Goal: Task Accomplishment & Management: Manage account settings

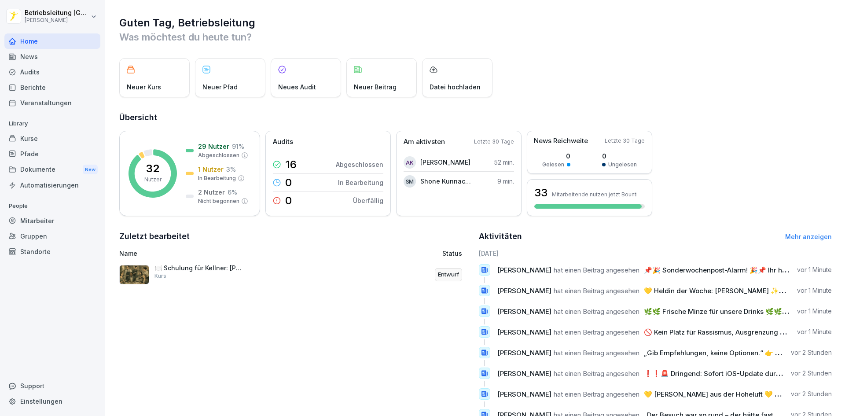
click at [63, 44] on div "Home" at bounding box center [52, 40] width 96 height 15
click at [44, 134] on div "Kurse" at bounding box center [52, 138] width 96 height 15
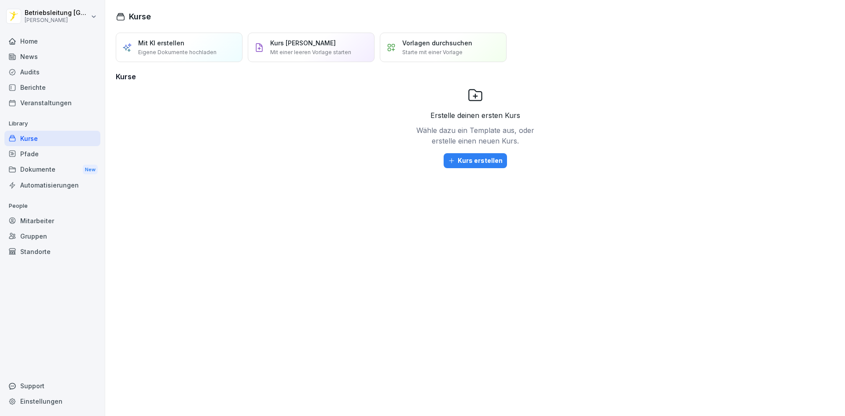
click at [49, 44] on div "Home" at bounding box center [52, 40] width 96 height 15
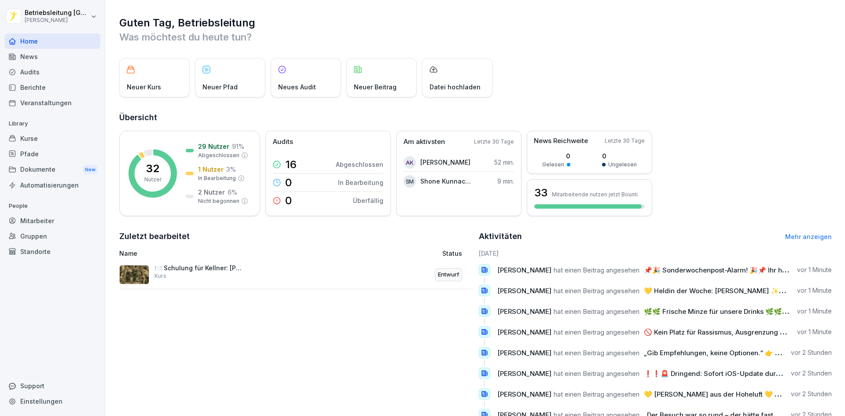
click at [51, 11] on html "Betriebsleitung Kassel Peter Pane Home News Audits Berichte Veranstaltungen Lib…" at bounding box center [422, 208] width 845 height 416
click at [66, 40] on div "Einstellungen" at bounding box center [56, 39] width 87 height 16
select select "**"
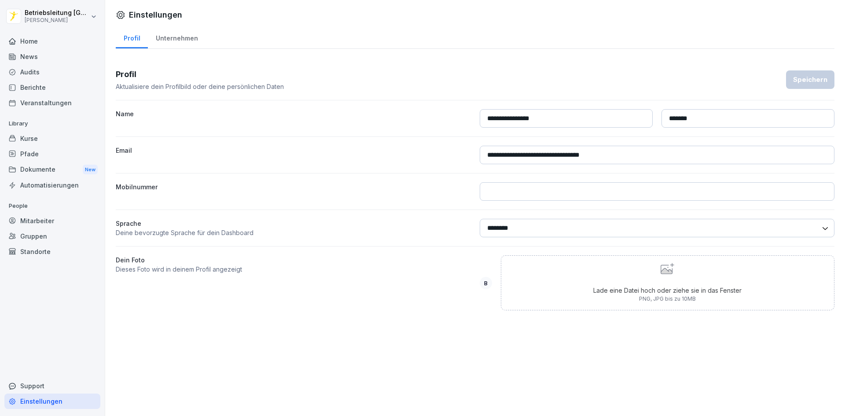
click at [534, 192] on input at bounding box center [657, 191] width 355 height 18
type input "**********"
click at [802, 83] on div "Speichern" at bounding box center [810, 80] width 34 height 10
click at [37, 48] on div "Home" at bounding box center [52, 40] width 96 height 15
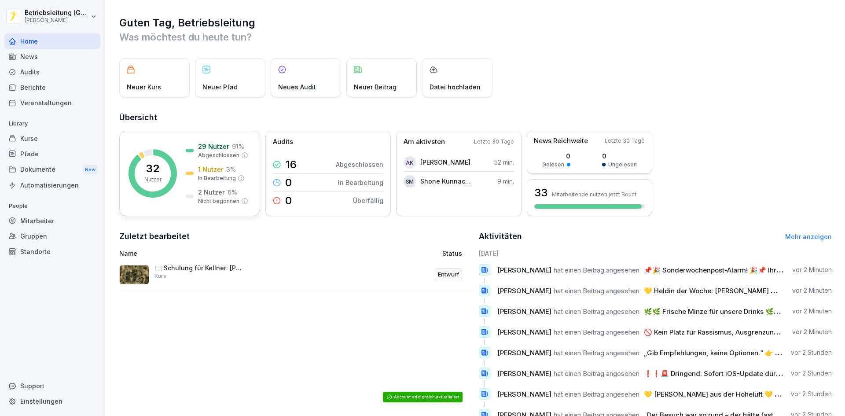
click at [210, 143] on p "29 Nutzer" at bounding box center [213, 146] width 31 height 9
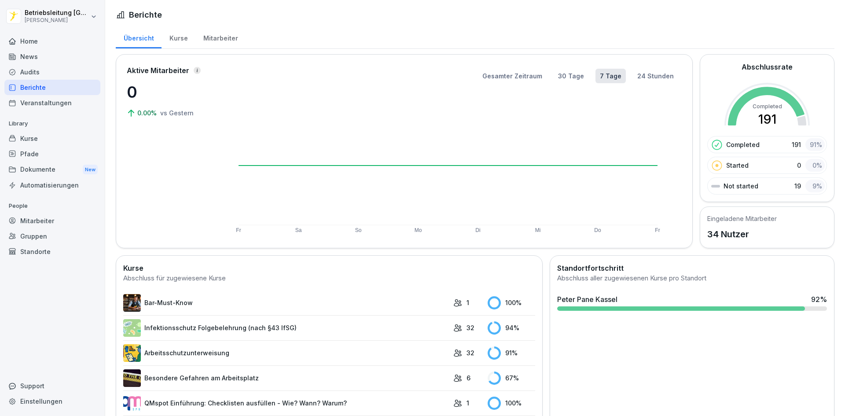
click at [219, 41] on div "Mitarbeiter" at bounding box center [220, 37] width 50 height 22
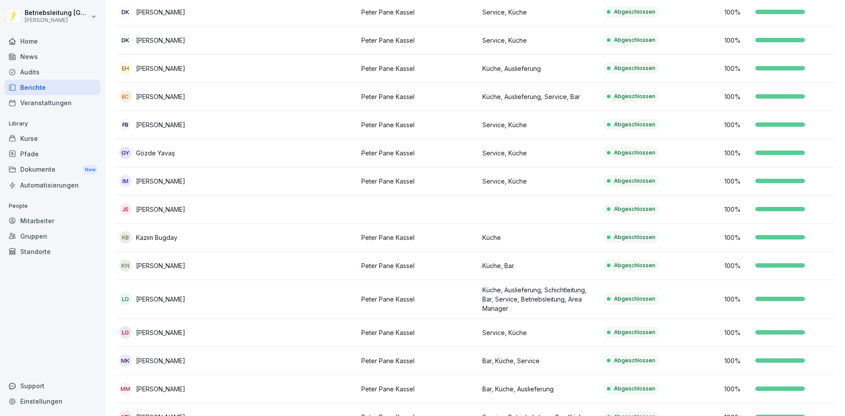
scroll to position [411, 0]
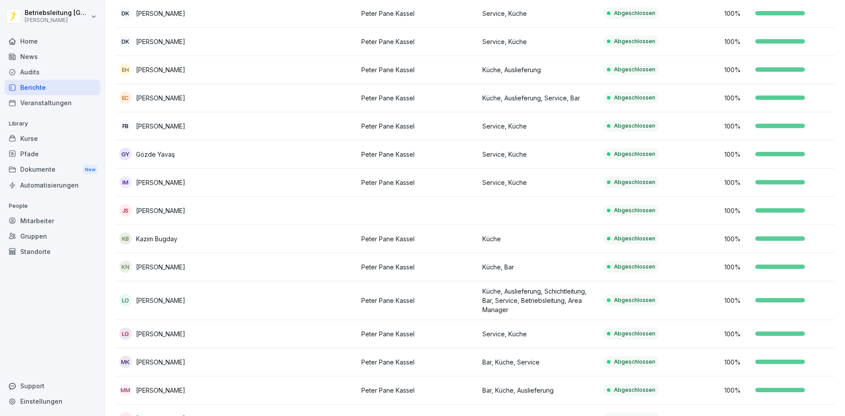
click at [367, 297] on p "Peter Pane Kassel" at bounding box center [418, 300] width 114 height 9
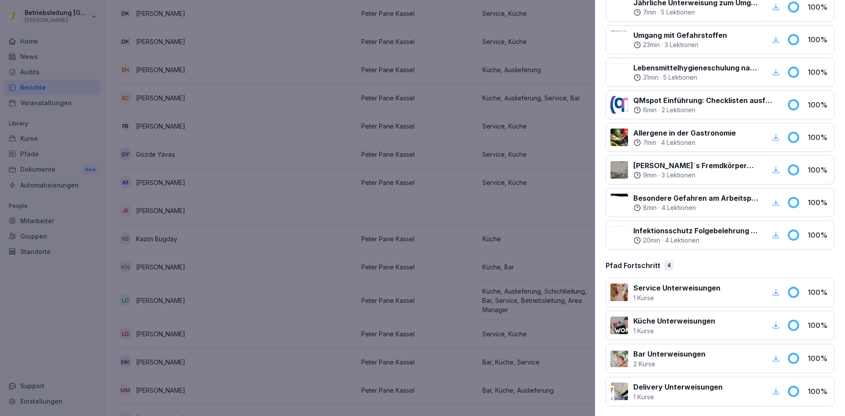
scroll to position [363, 0]
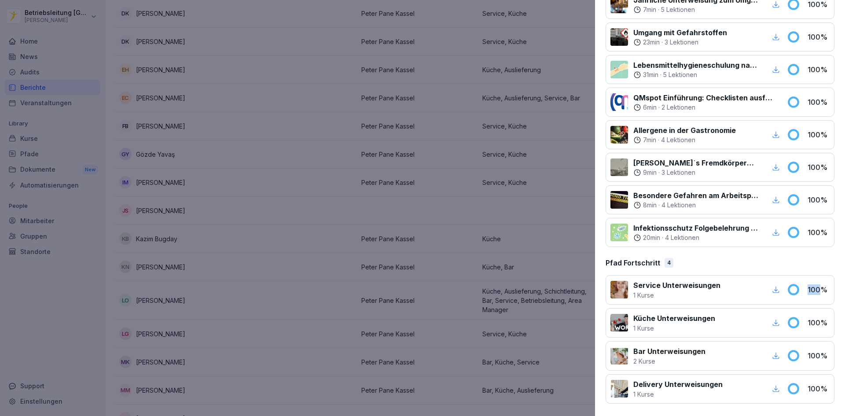
drag, startPoint x: 811, startPoint y: 290, endPoint x: 783, endPoint y: 290, distance: 28.2
click at [786, 290] on div "Service Unterweisungen 1 Kurse 100 %" at bounding box center [719, 289] width 229 height 29
click at [772, 289] on icon "button" at bounding box center [776, 290] width 8 height 8
click at [546, 190] on div at bounding box center [422, 208] width 845 height 416
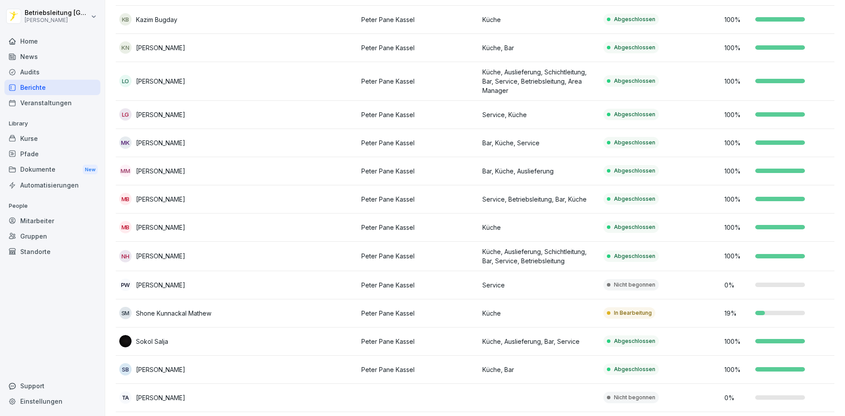
scroll to position [675, 0]
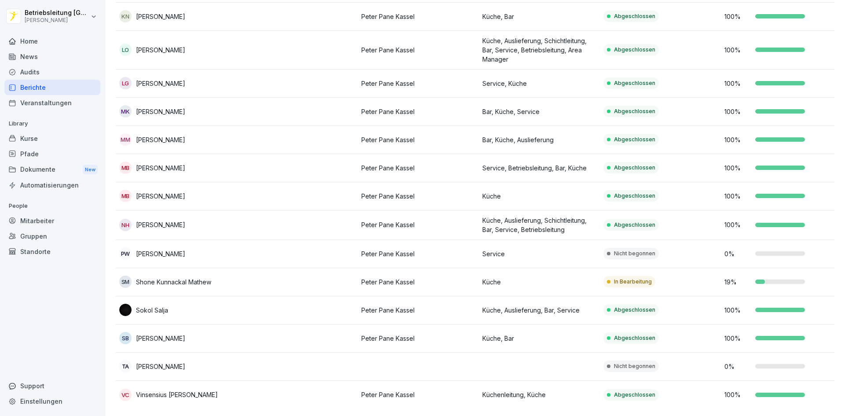
click at [59, 223] on div "Mitarbeiter" at bounding box center [52, 220] width 96 height 15
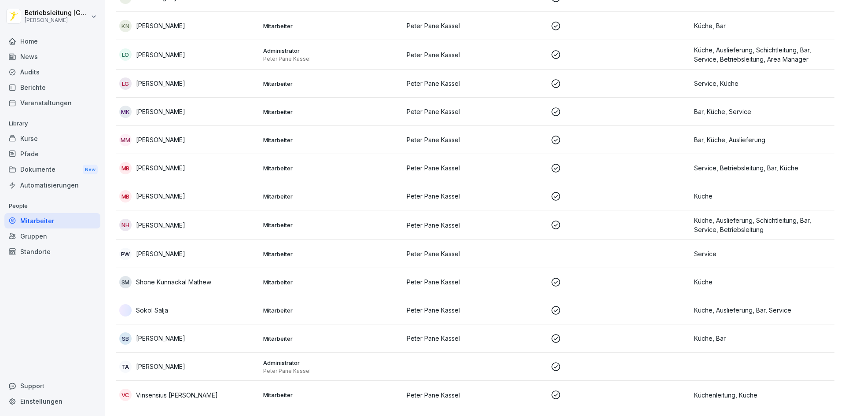
scroll to position [9, 0]
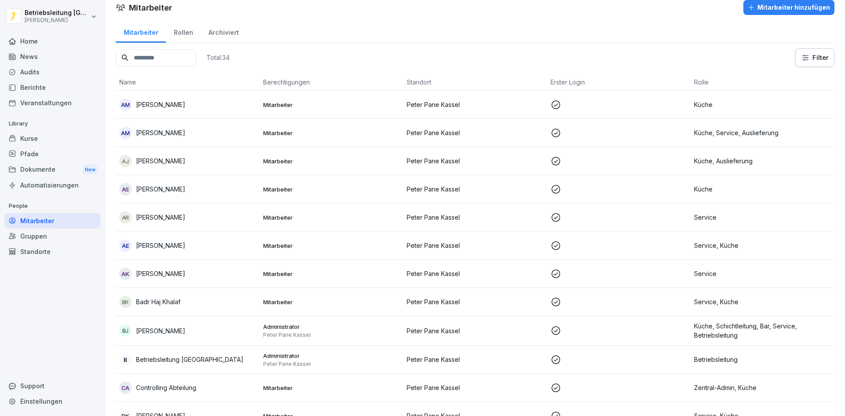
click at [217, 33] on div "Archiviert" at bounding box center [224, 31] width 46 height 22
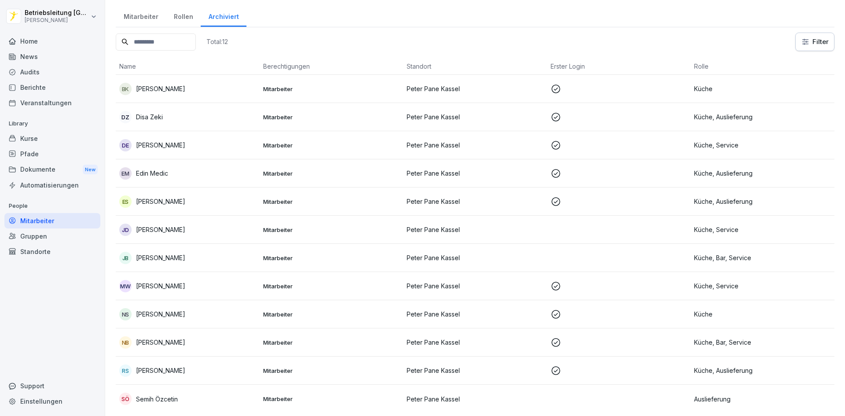
scroll to position [33, 0]
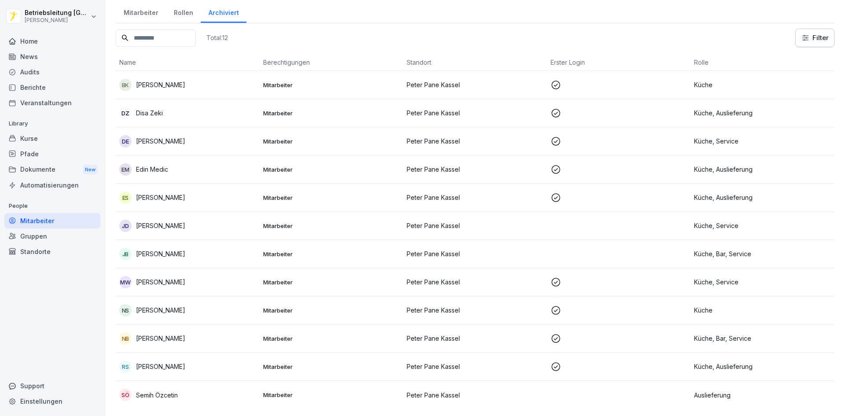
click at [318, 279] on td "Mitarbeiter" at bounding box center [332, 282] width 144 height 28
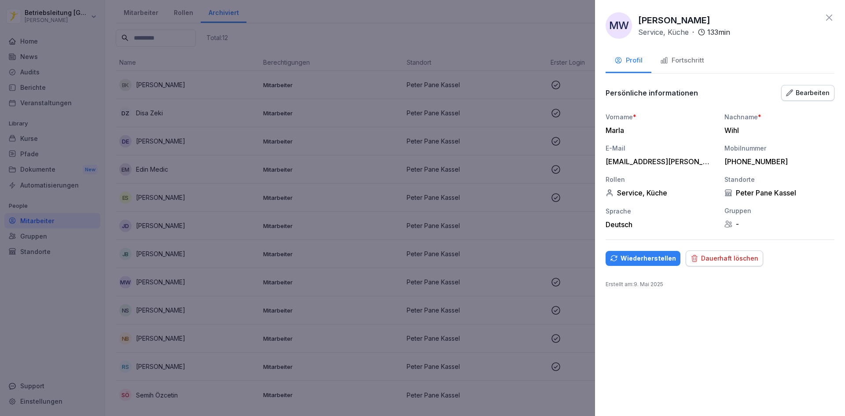
click at [702, 60] on div "Fortschritt" at bounding box center [682, 60] width 44 height 10
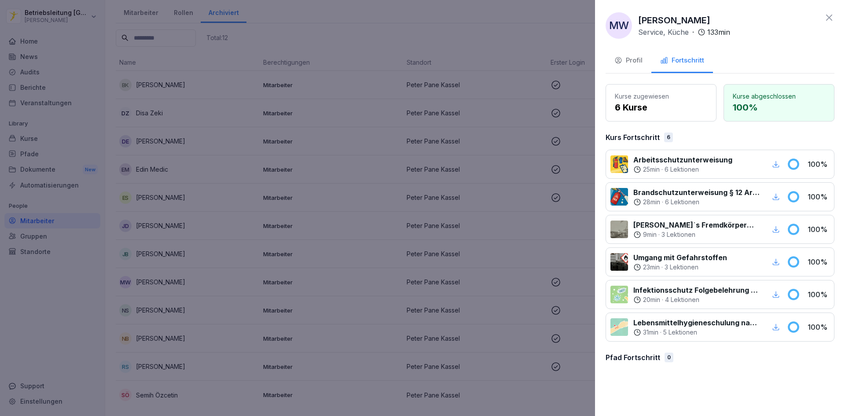
click at [773, 329] on icon "button" at bounding box center [776, 327] width 8 height 8
click at [775, 295] on icon "button" at bounding box center [776, 294] width 8 height 8
click at [776, 263] on icon "button" at bounding box center [776, 261] width 7 height 7
click at [777, 232] on icon "button" at bounding box center [776, 229] width 7 height 7
click at [778, 197] on icon "button" at bounding box center [776, 197] width 8 height 8
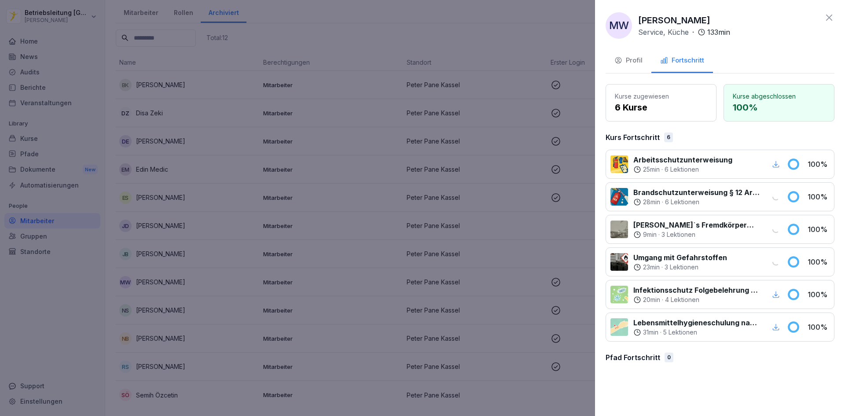
drag, startPoint x: 776, startPoint y: 165, endPoint x: 763, endPoint y: 183, distance: 22.6
click at [776, 165] on icon "button" at bounding box center [776, 164] width 8 height 8
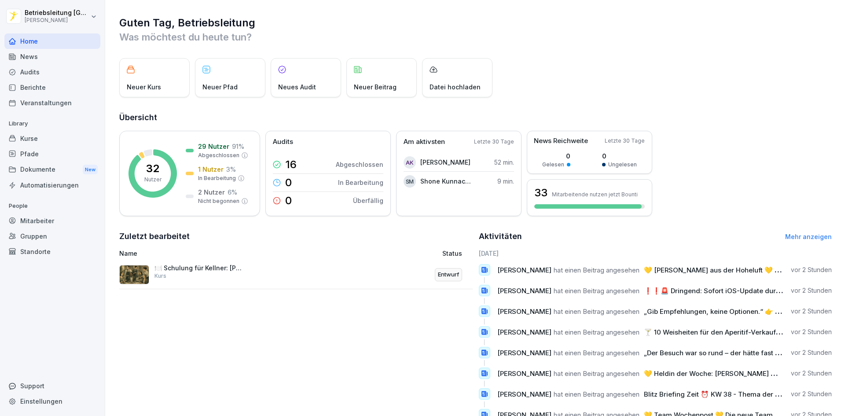
click at [358, 32] on p "Was möchtest du heute tun?" at bounding box center [475, 37] width 712 height 14
